Goal: Navigation & Orientation: Find specific page/section

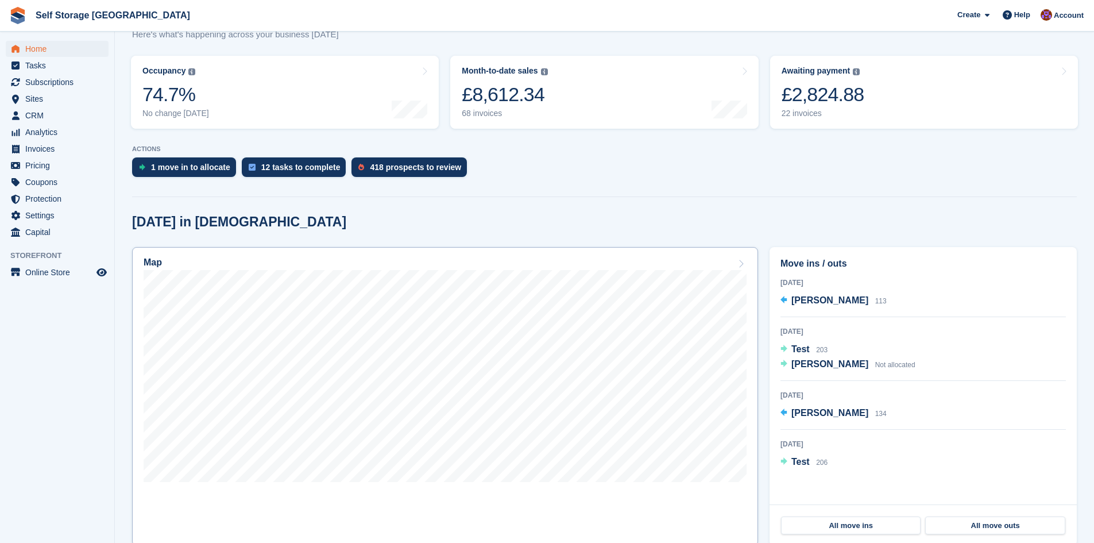
scroll to position [230, 0]
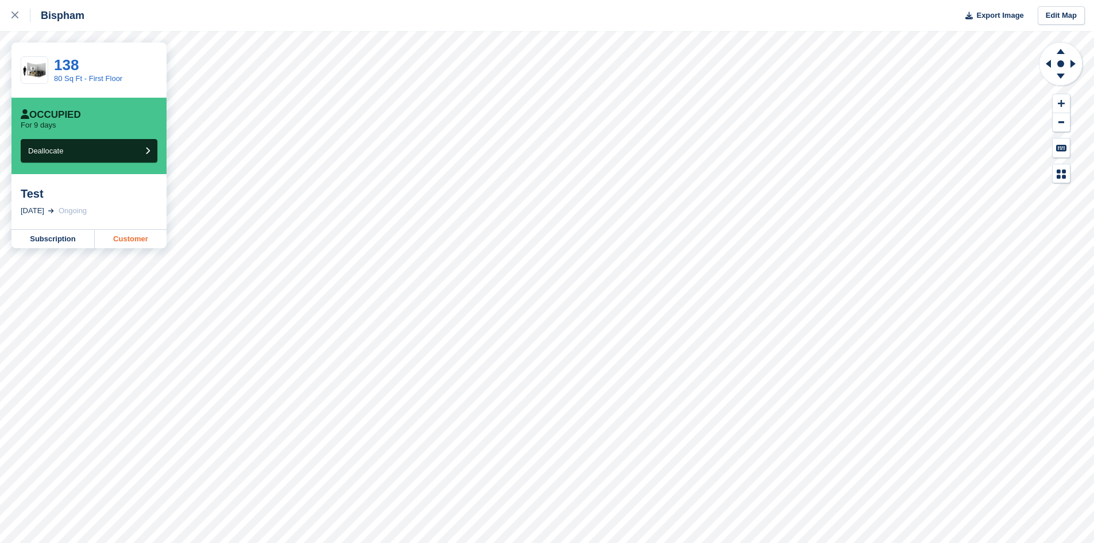
click at [139, 240] on link "Customer" at bounding box center [131, 239] width 72 height 18
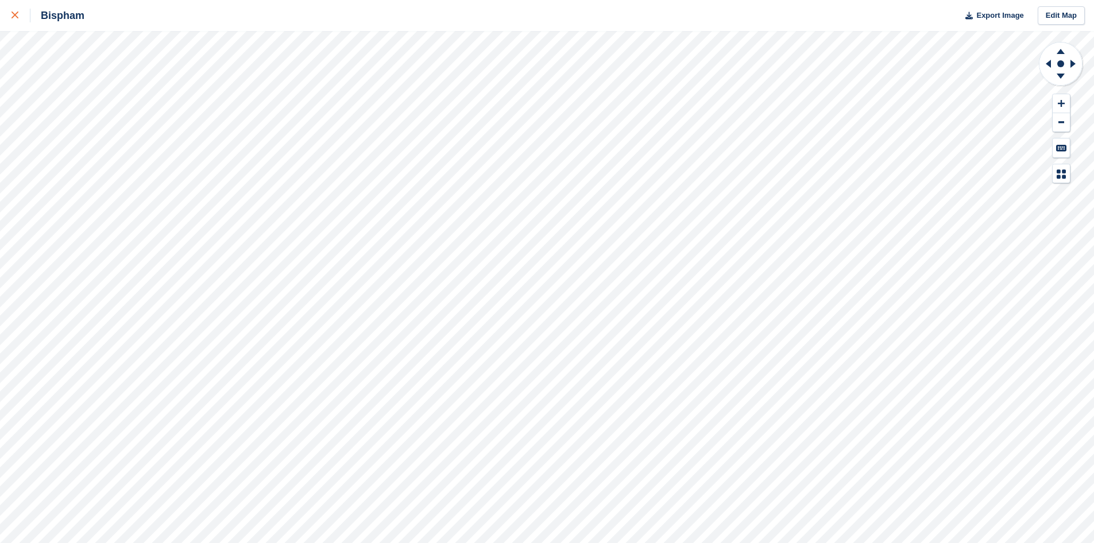
click at [10, 12] on link at bounding box center [15, 15] width 30 height 31
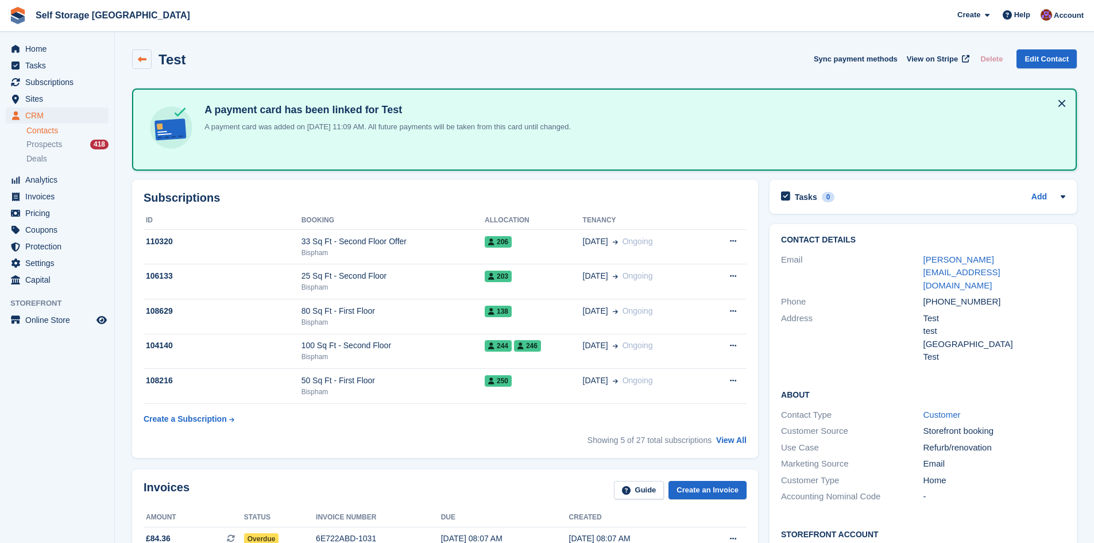
click at [139, 56] on icon at bounding box center [142, 59] width 9 height 9
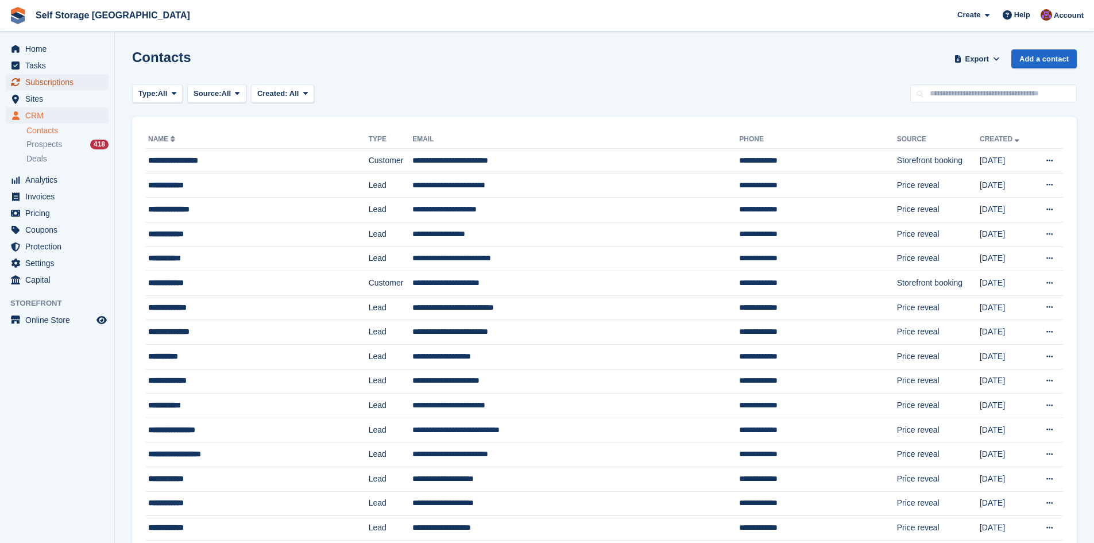
click at [33, 81] on span "Subscriptions" at bounding box center [59, 82] width 69 height 16
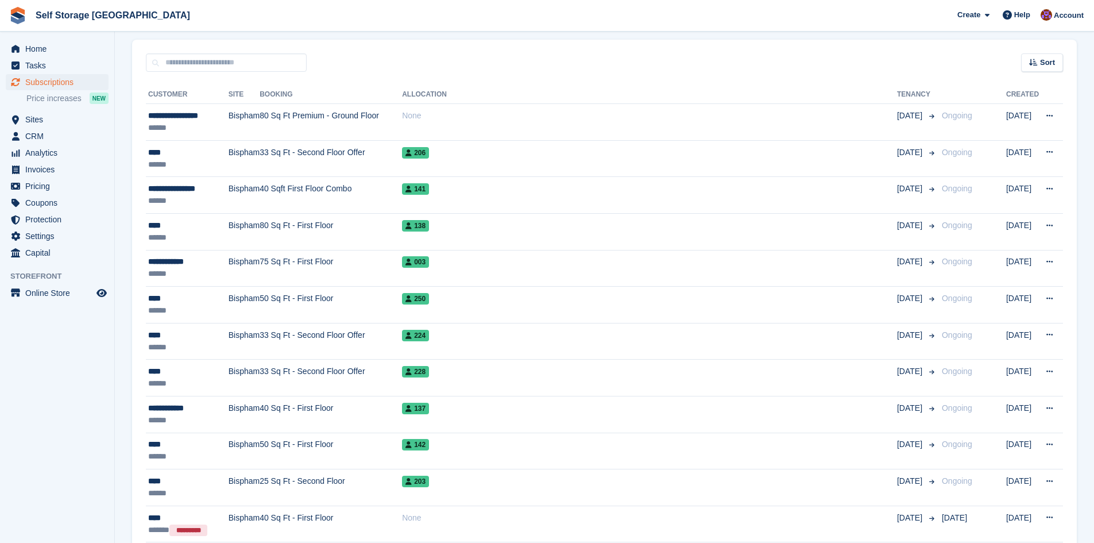
scroll to position [230, 0]
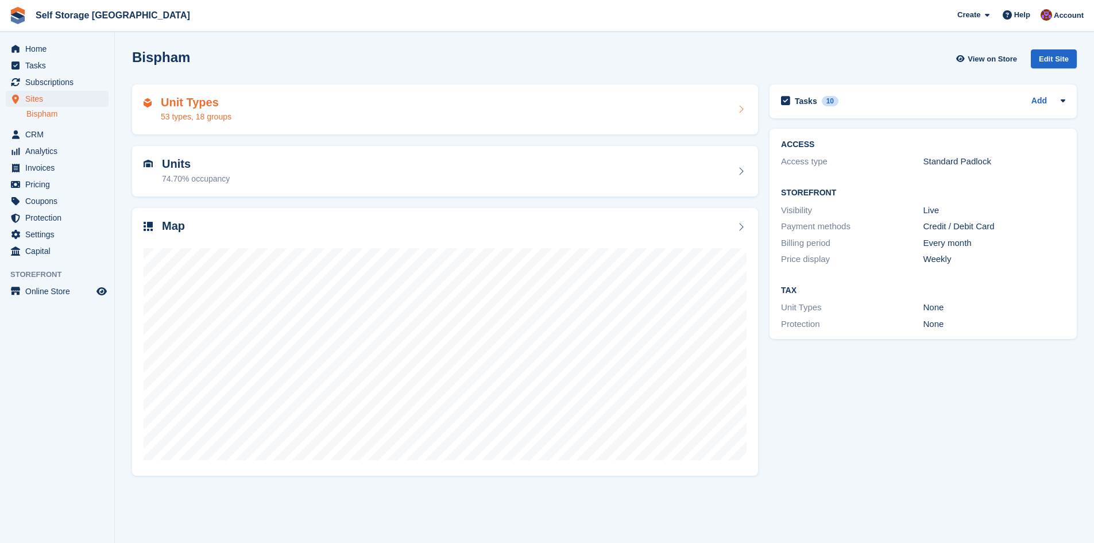
click at [194, 111] on div "53 types, 18 groups" at bounding box center [196, 117] width 71 height 12
click at [44, 47] on span "Home" at bounding box center [59, 49] width 69 height 16
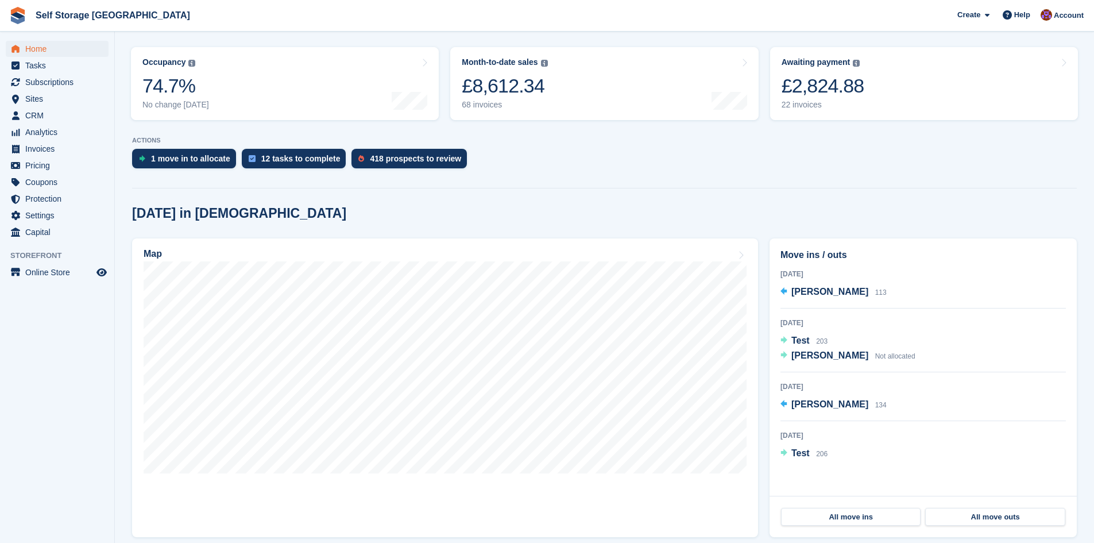
scroll to position [115, 0]
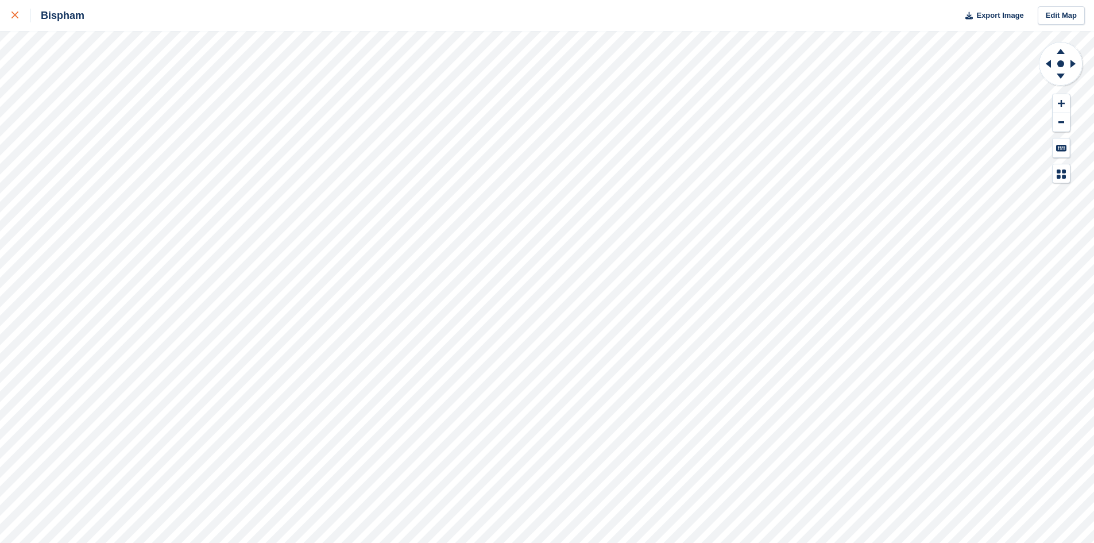
click at [11, 16] on link at bounding box center [15, 15] width 30 height 31
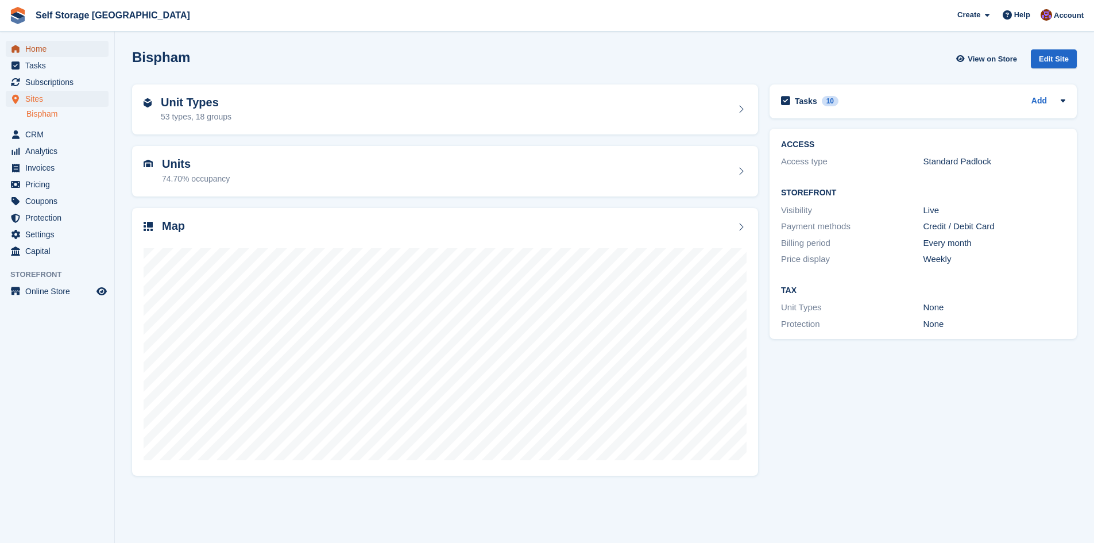
click at [37, 51] on span "Home" at bounding box center [59, 49] width 69 height 16
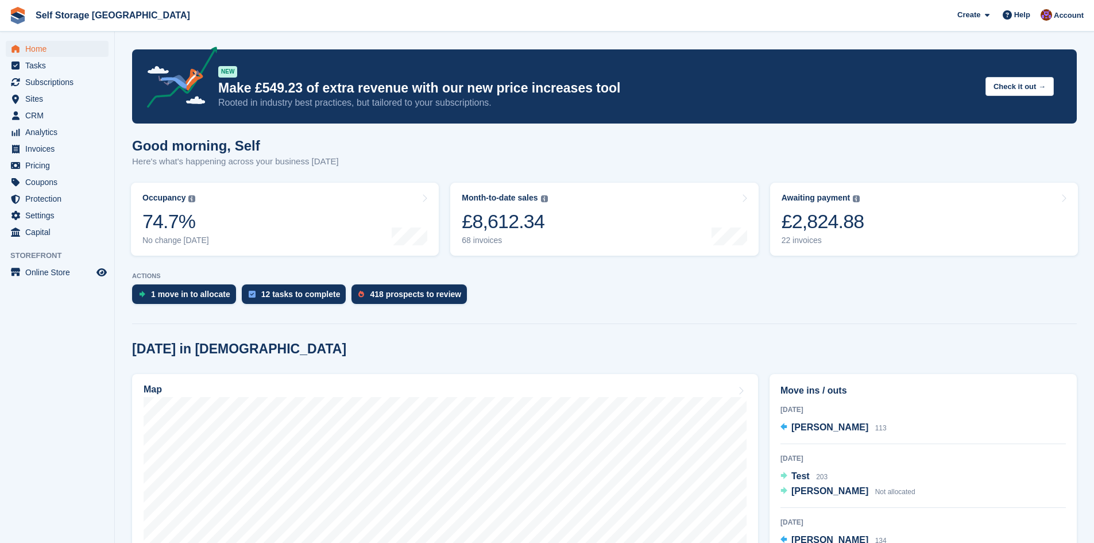
scroll to position [115, 0]
